Goal: Task Accomplishment & Management: Manage account settings

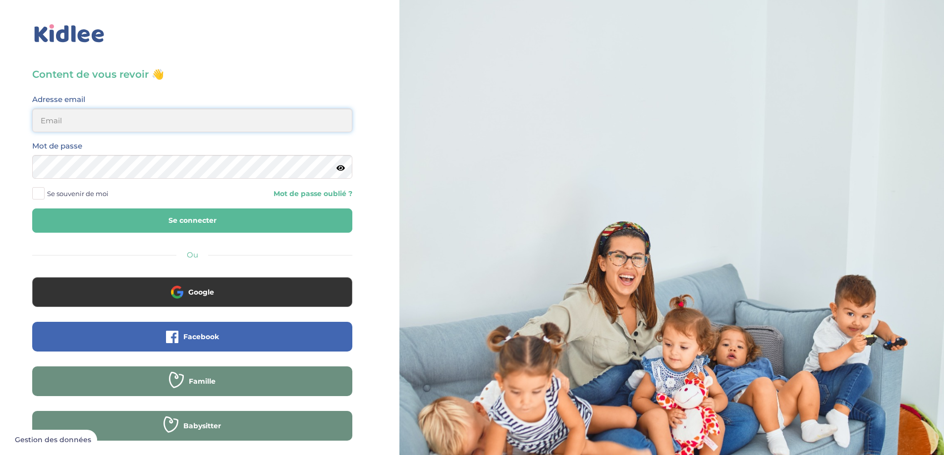
type input "chalebarbier@yahoo.fr"
click at [176, 218] on button "Se connecter" at bounding box center [192, 221] width 320 height 24
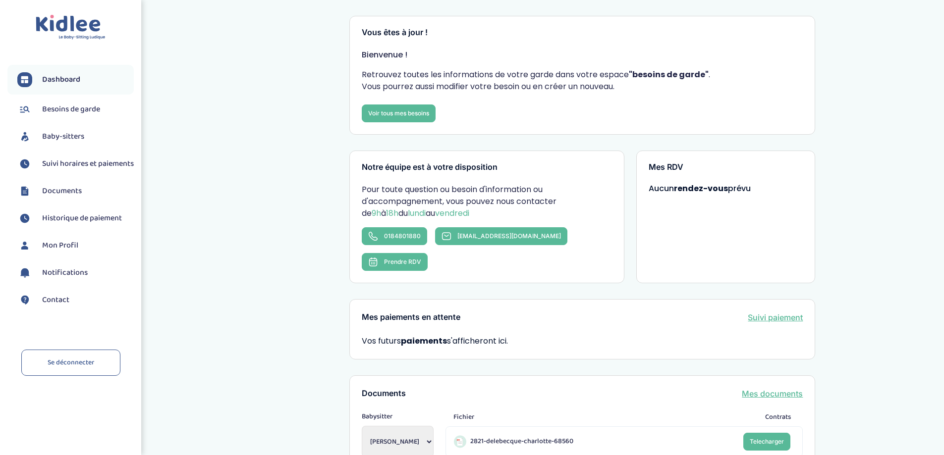
scroll to position [149, 0]
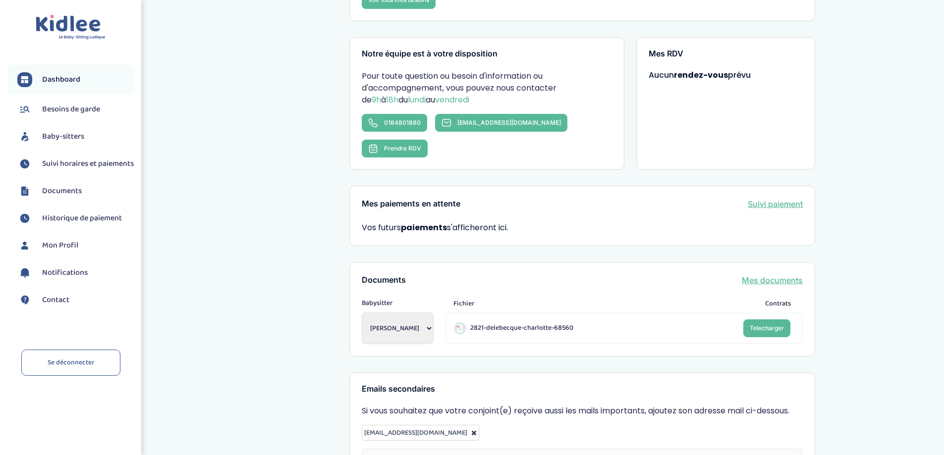
click at [75, 140] on span "Baby-sitters" at bounding box center [63, 137] width 42 height 12
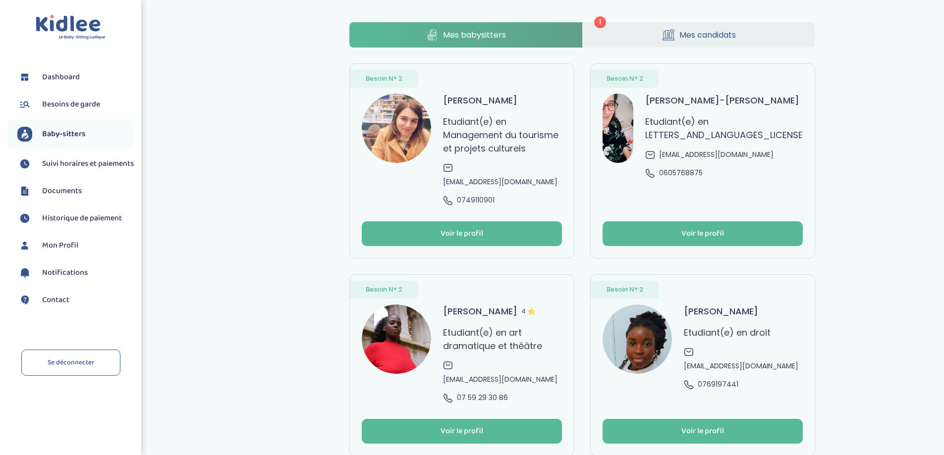
click at [711, 30] on span "Mes candidats" at bounding box center [708, 35] width 57 height 12
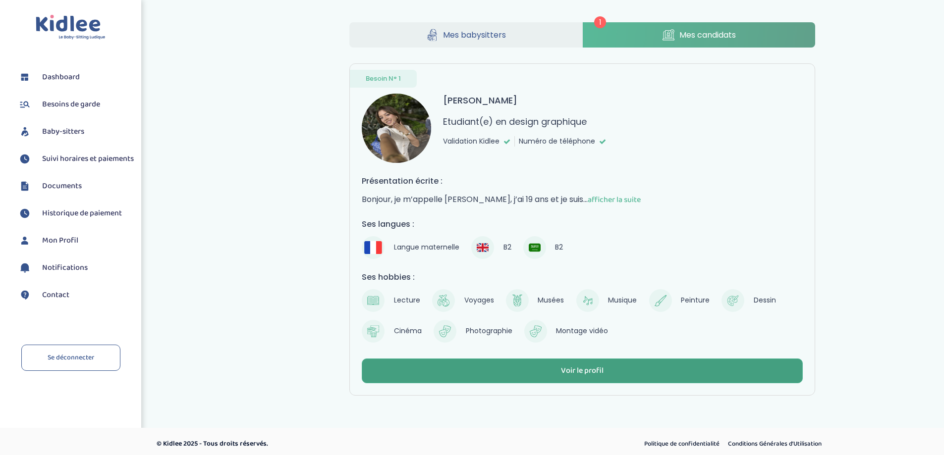
click at [590, 370] on div "Voir le profil" at bounding box center [582, 371] width 43 height 11
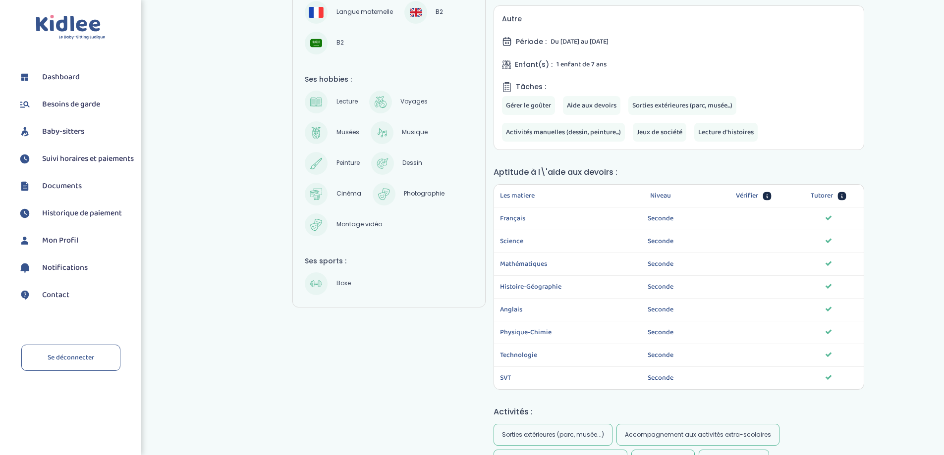
scroll to position [86, 0]
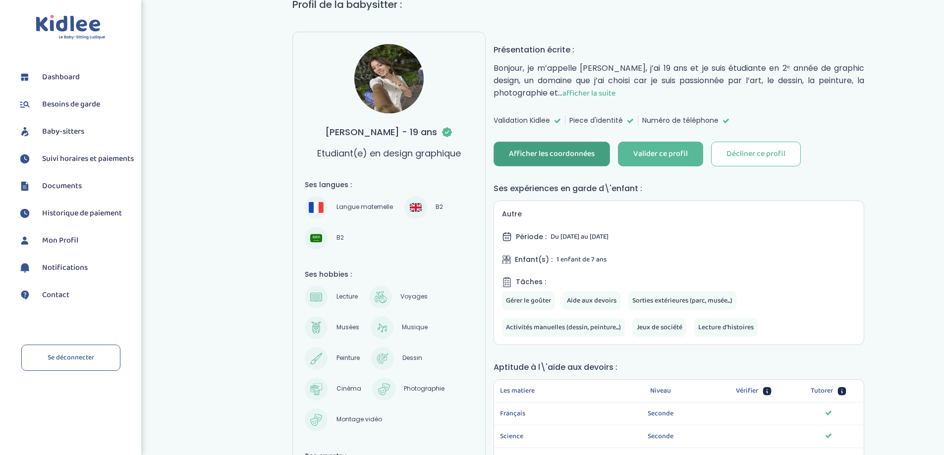
click at [536, 149] on div "Afficher les coordonnées" at bounding box center [552, 154] width 86 height 11
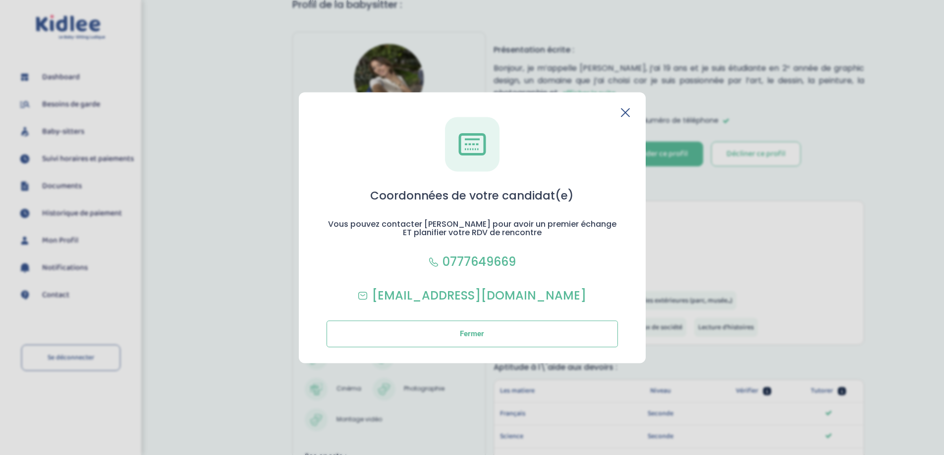
click at [632, 113] on div "Coordonnées de votre candidat(e) Vous pouvez contacter Ryma pour avoir un premi…" at bounding box center [472, 227] width 347 height 271
click at [624, 113] on icon at bounding box center [626, 113] width 8 height 8
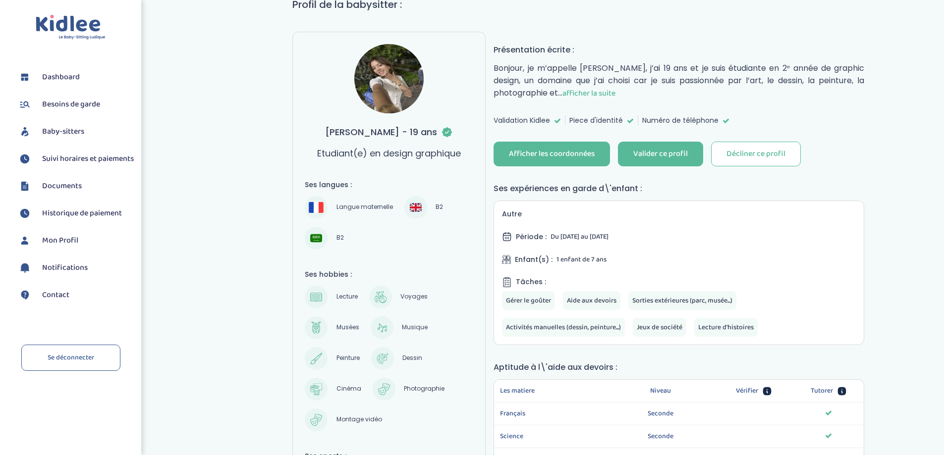
click at [563, 94] on span "afficher la suite" at bounding box center [589, 93] width 53 height 12
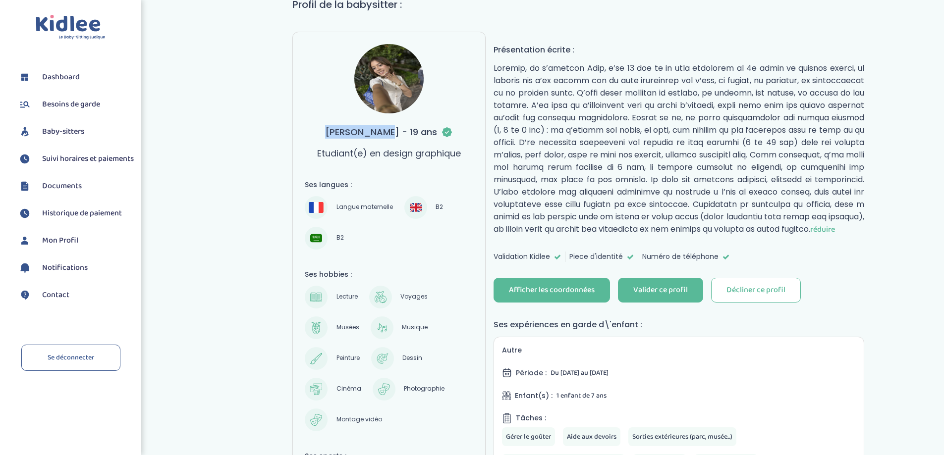
drag, startPoint x: 396, startPoint y: 131, endPoint x: 329, endPoint y: 136, distance: 67.6
click at [329, 136] on h3 "Latamna Ryma - 19 ans" at bounding box center [389, 131] width 128 height 13
copy h3 "Latamna Ryma"
click at [771, 296] on div "Décliner ce profil" at bounding box center [756, 290] width 59 height 11
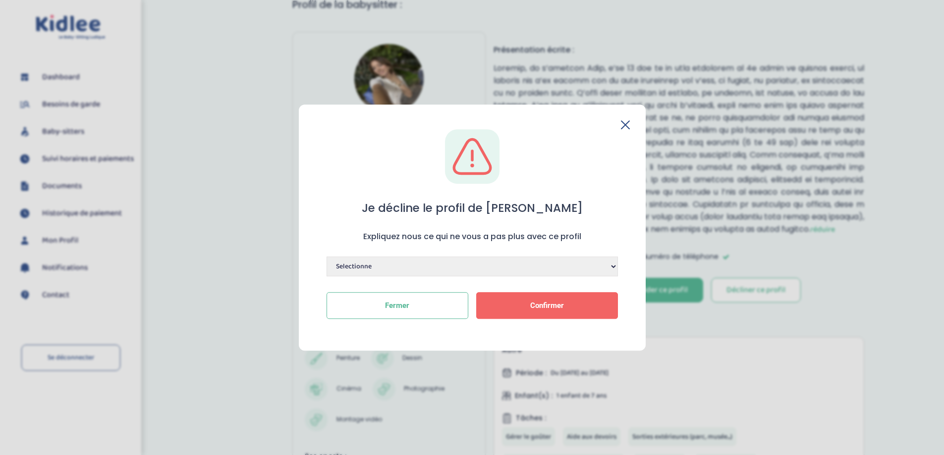
click at [534, 303] on span "Confirmer" at bounding box center [547, 305] width 34 height 9
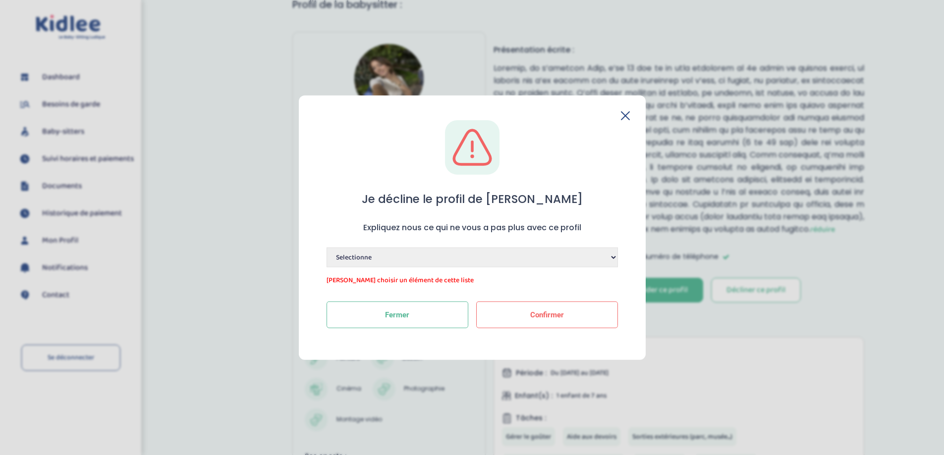
click at [615, 255] on select "Selectionne Manque de dynamisme Manque d'expérience Manque de motivation Dispon…" at bounding box center [472, 258] width 291 height 20
select select "Manque de dynamisme"
click at [327, 257] on select "Selectionne Manque de dynamisme Manque d'expérience Manque de motivation Dispon…" at bounding box center [472, 258] width 291 height 20
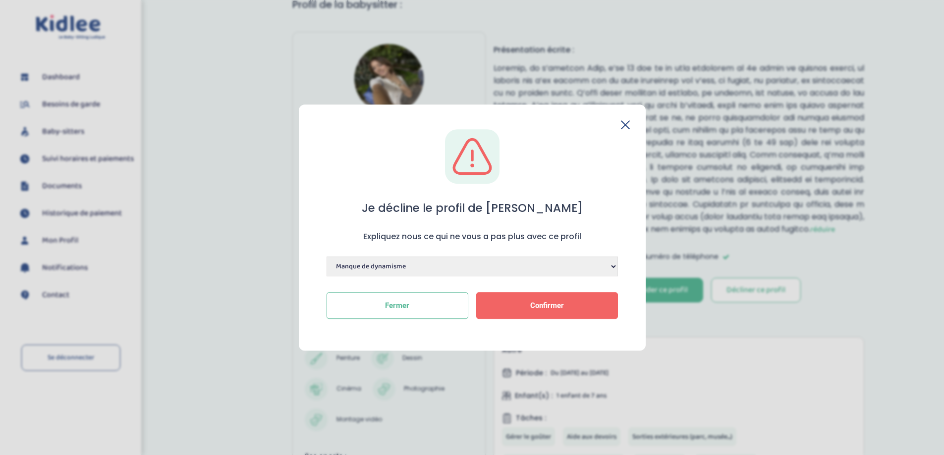
click at [572, 308] on button "Confirmer" at bounding box center [547, 305] width 142 height 27
